Goal: Check status: Check status

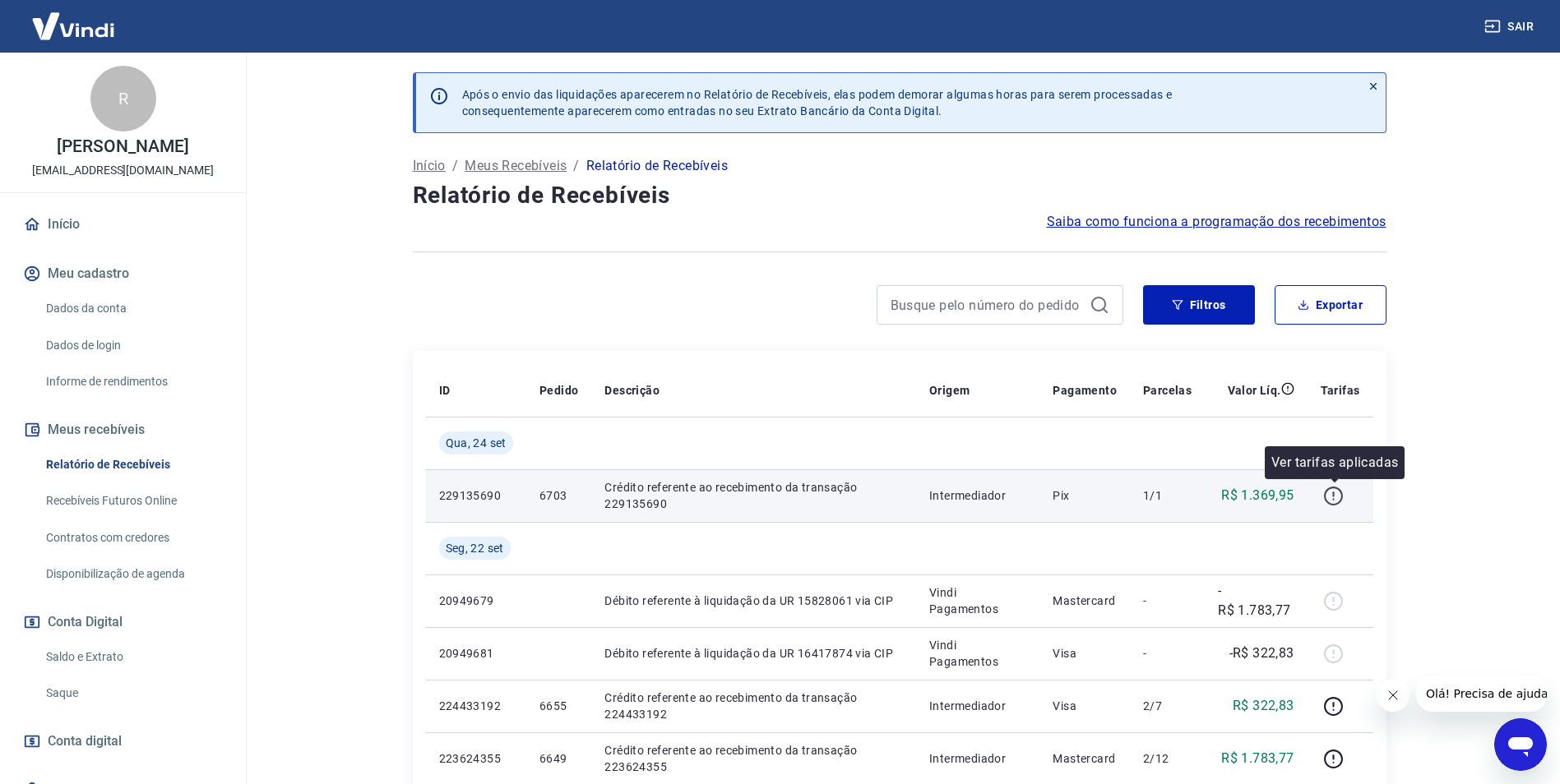
click at [1332, 495] on icon "button" at bounding box center [1332, 496] width 20 height 20
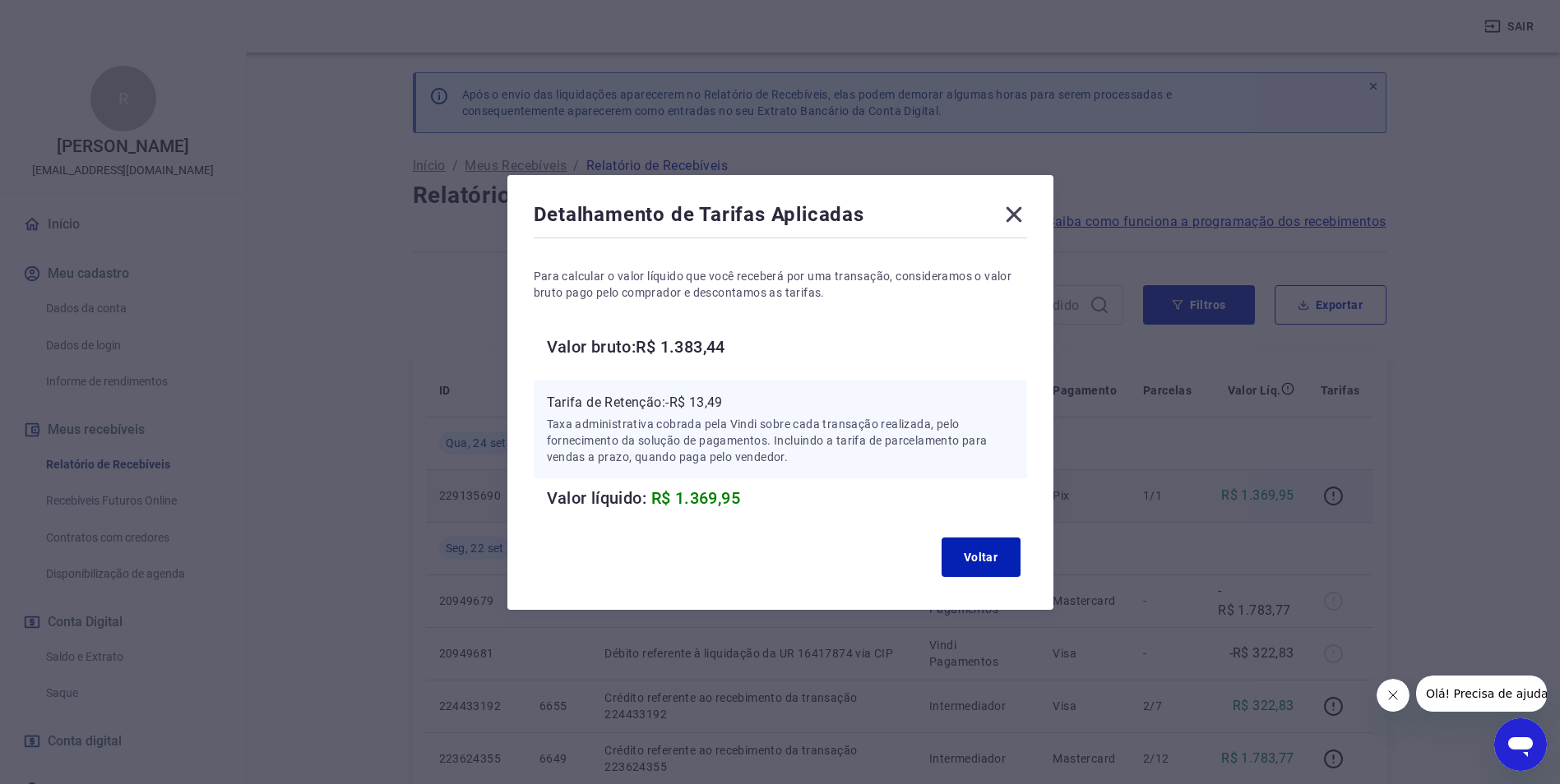
click at [1020, 207] on icon at bounding box center [1014, 214] width 26 height 26
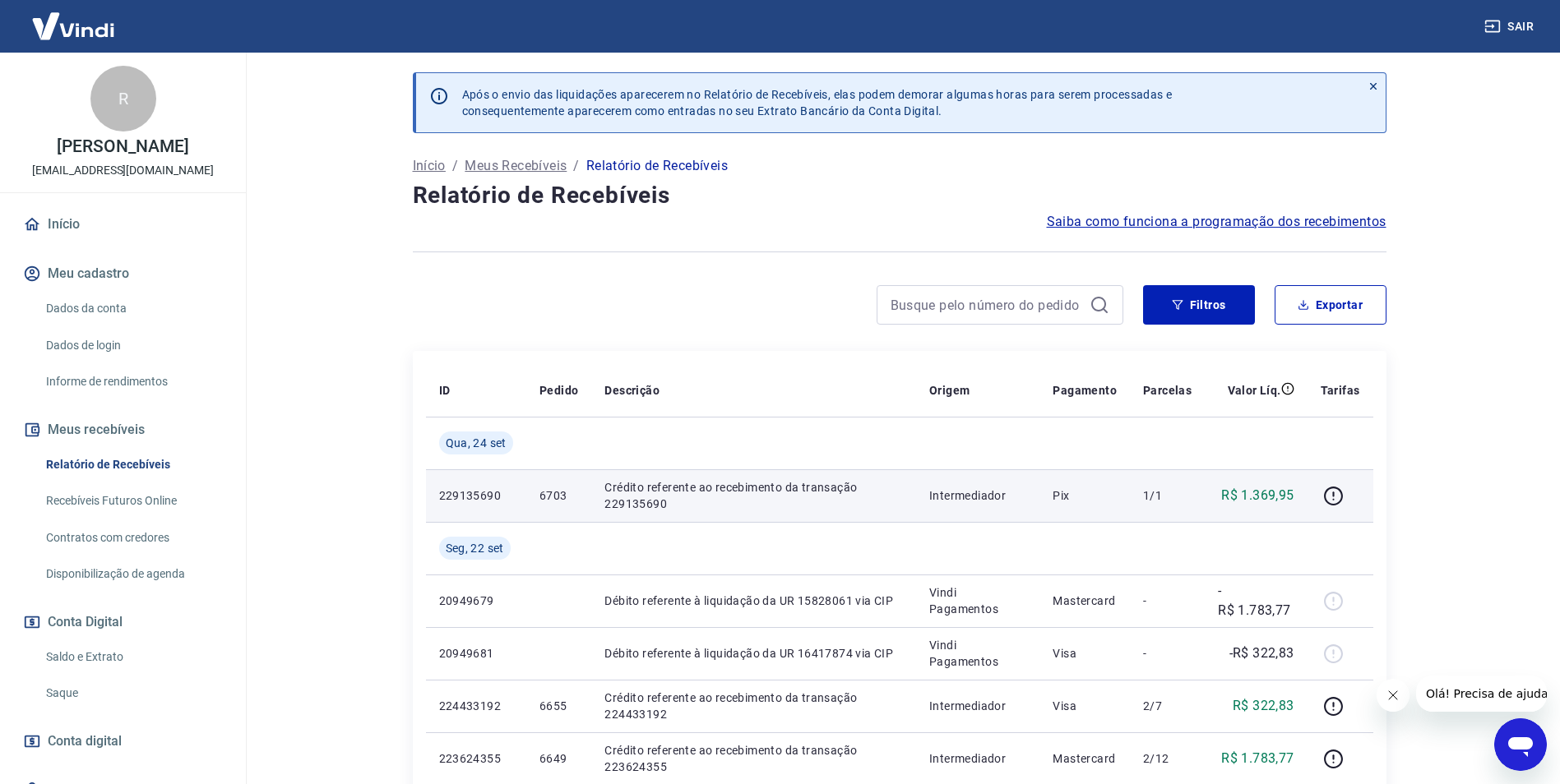
click at [179, 501] on link "Recebíveis Futuros Online" at bounding box center [133, 501] width 187 height 34
